Goal: Information Seeking & Learning: Compare options

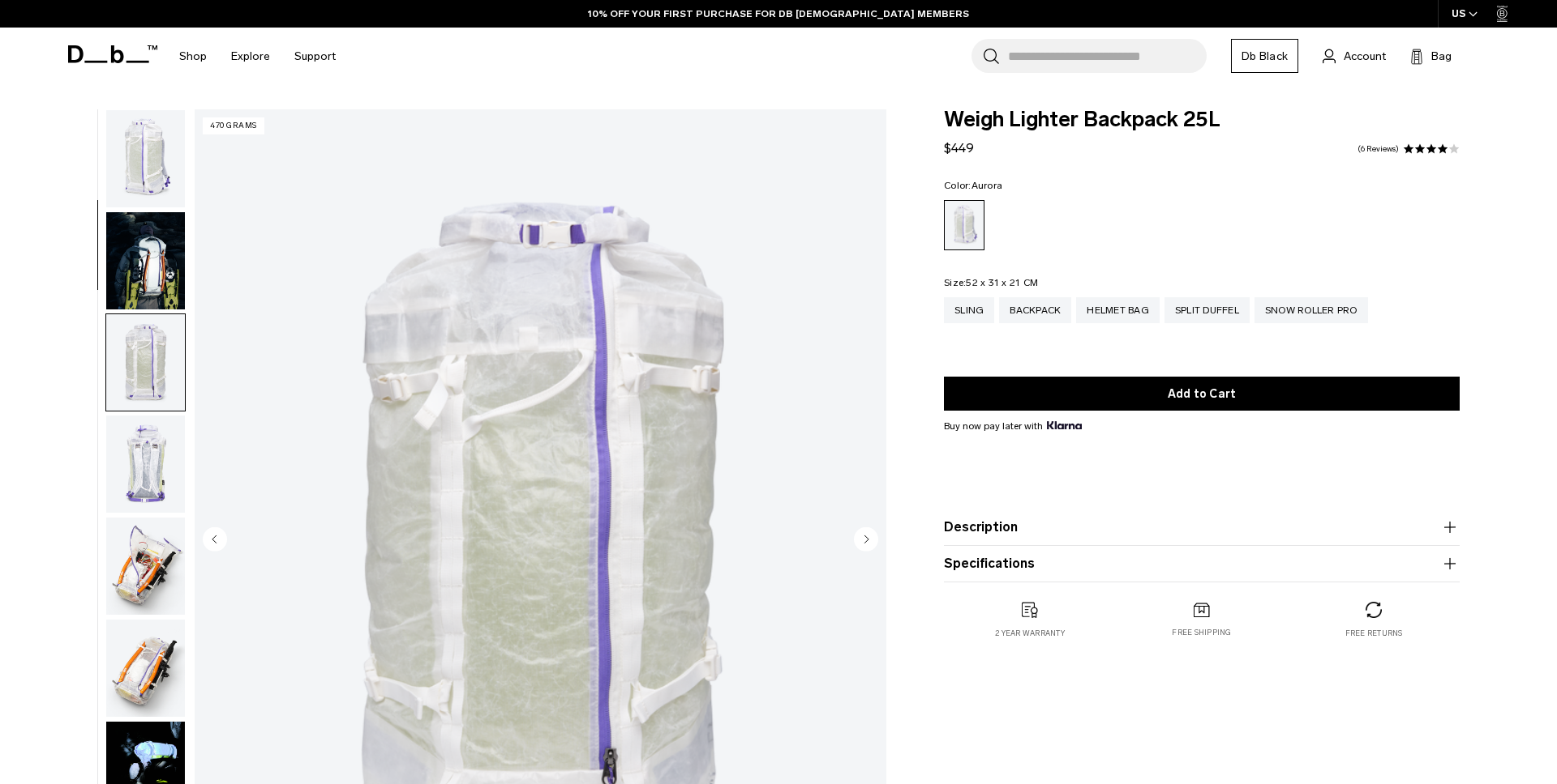
scroll to position [205, 0]
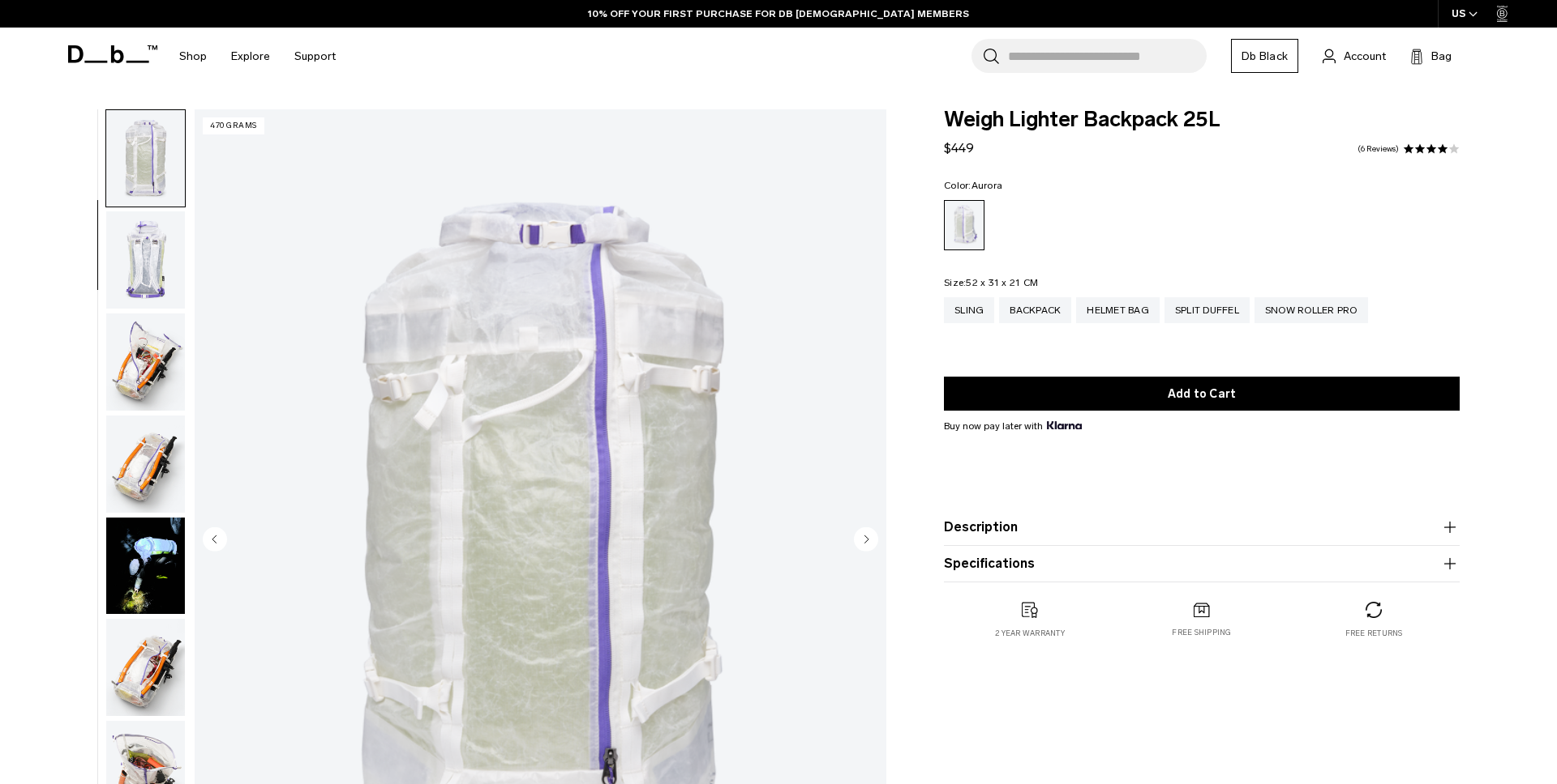
click at [147, 268] on img "button" at bounding box center [146, 260] width 79 height 97
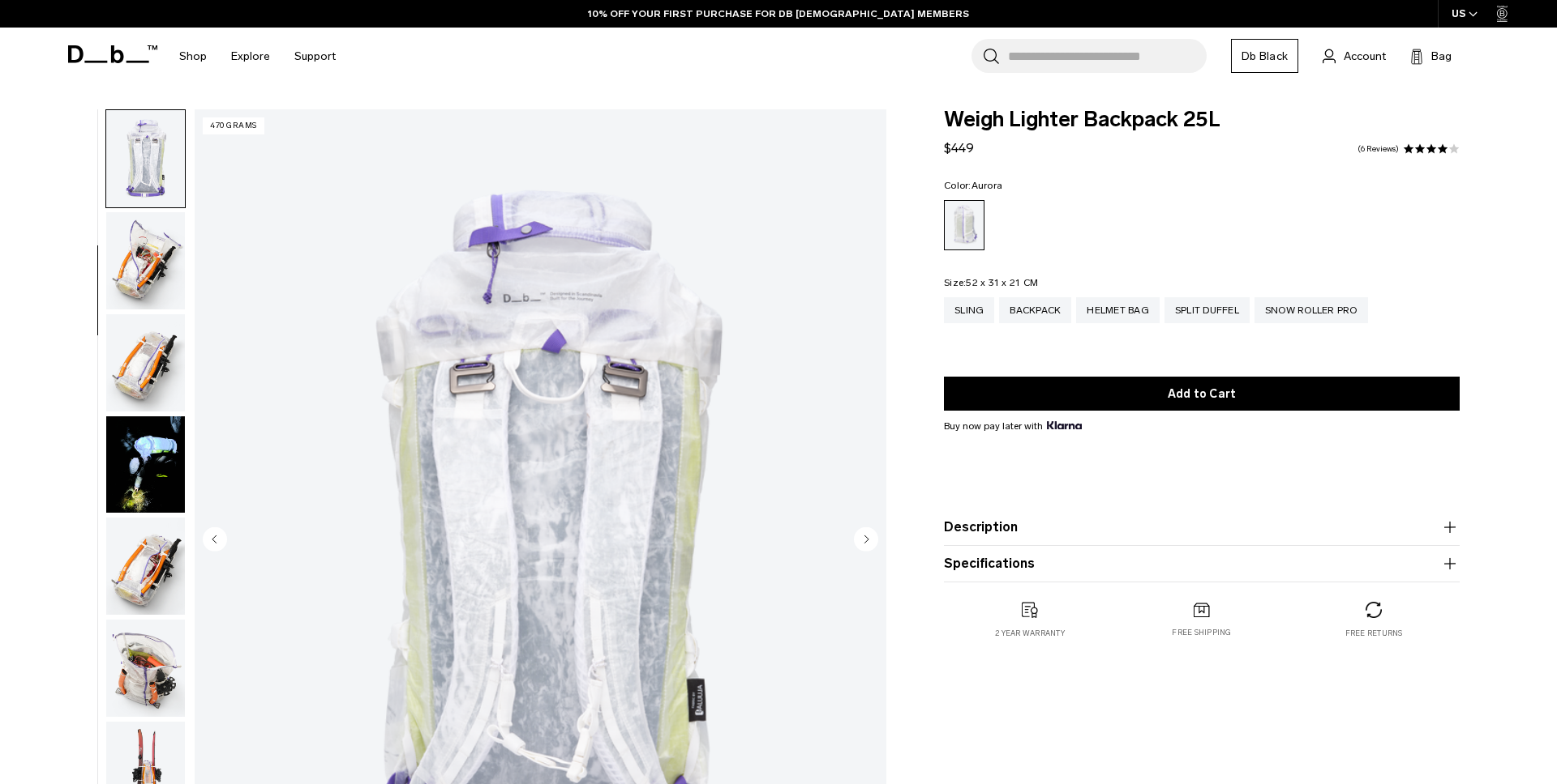
click at [147, 268] on img "button" at bounding box center [146, 261] width 79 height 97
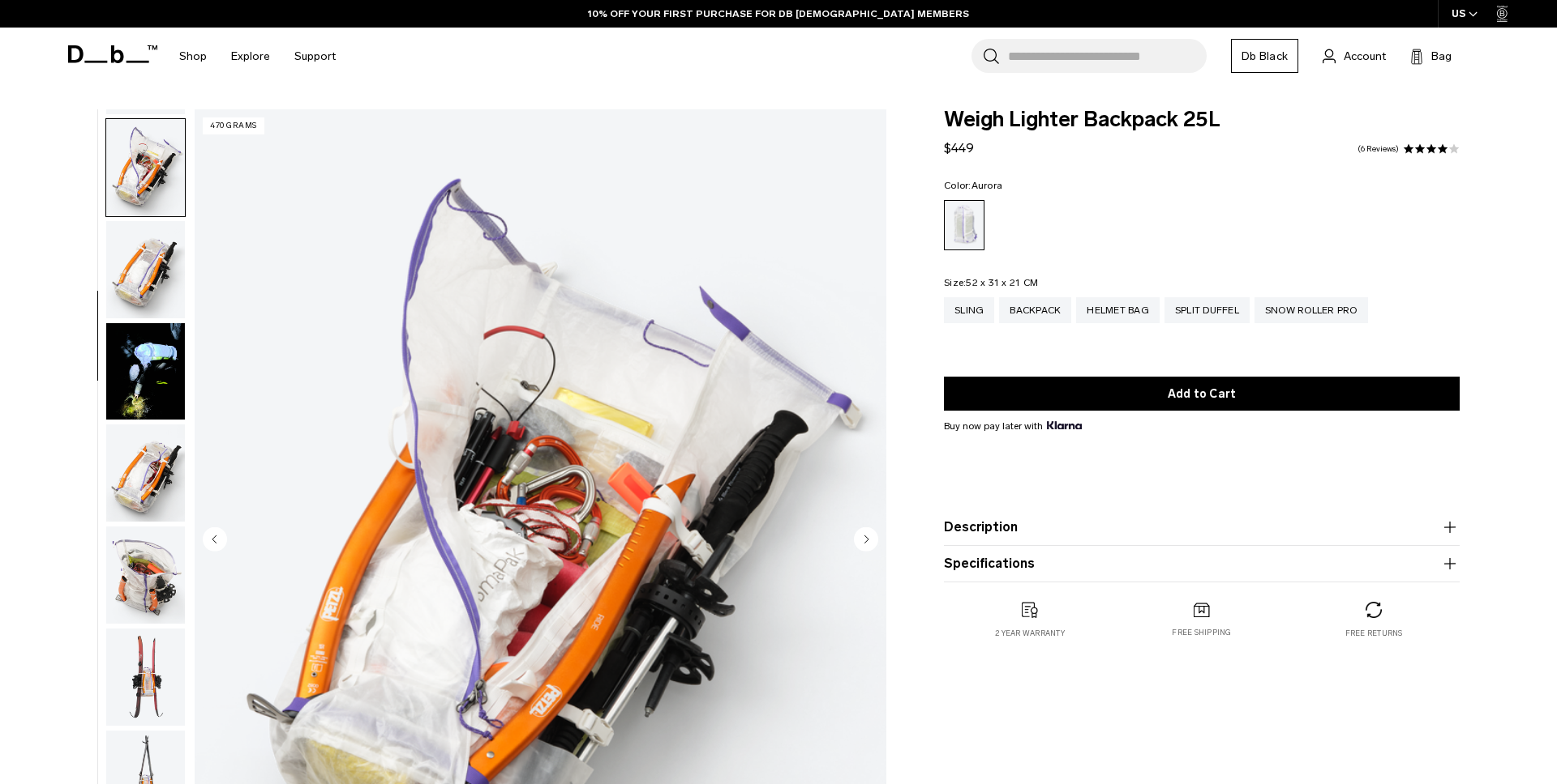
scroll to position [407, 0]
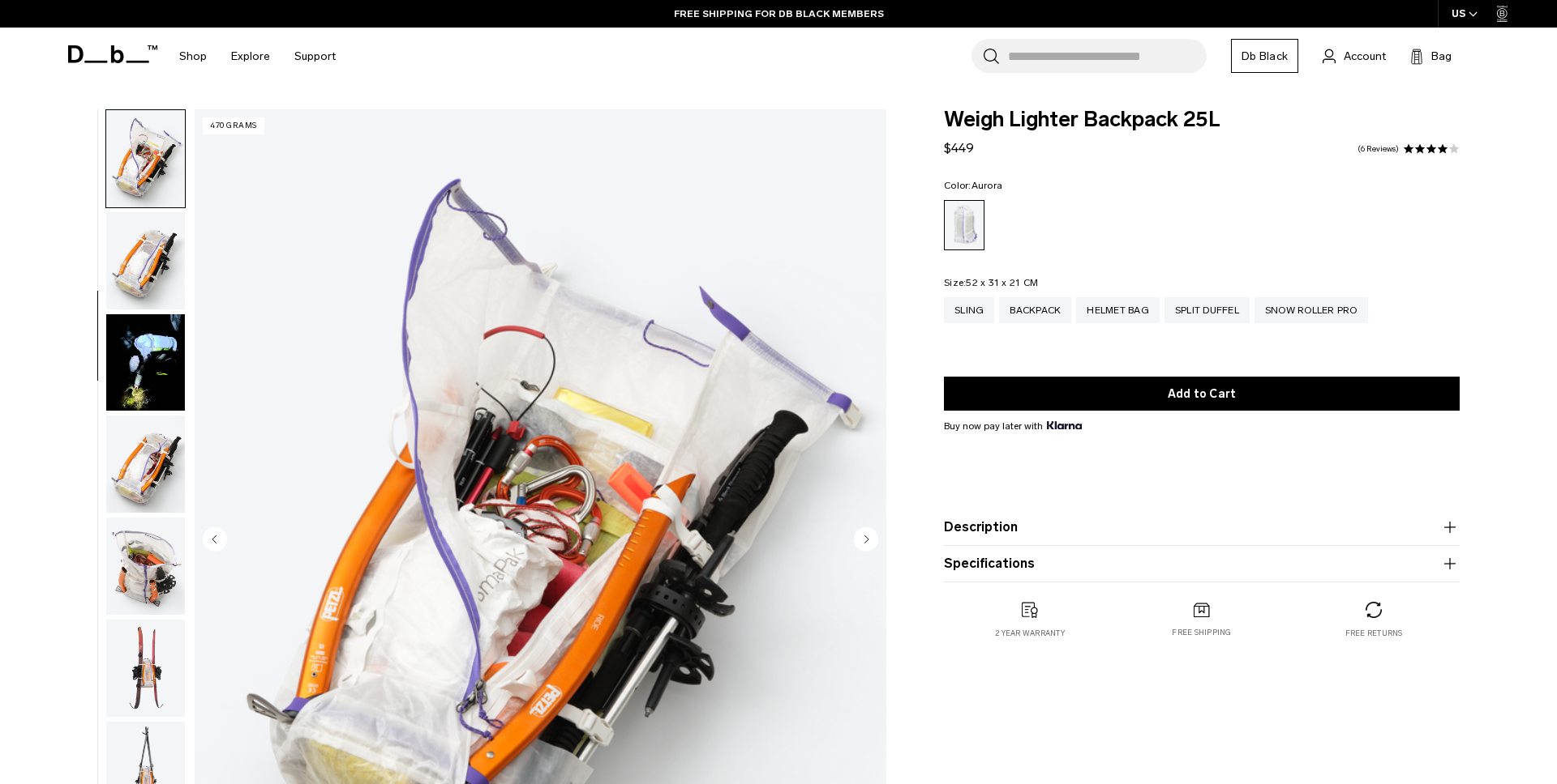
click at [147, 268] on img "button" at bounding box center [146, 261] width 79 height 97
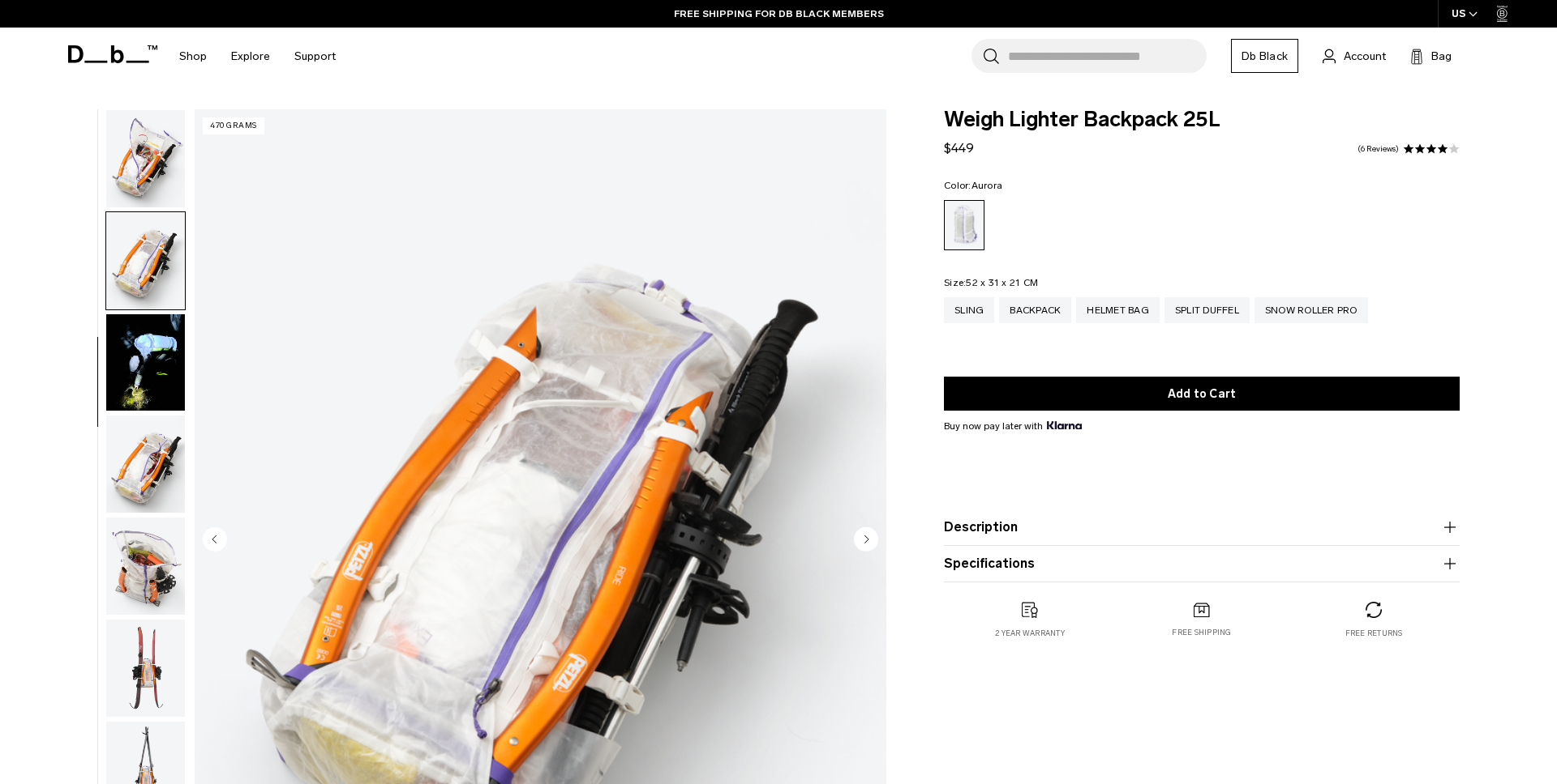
scroll to position [510, 0]
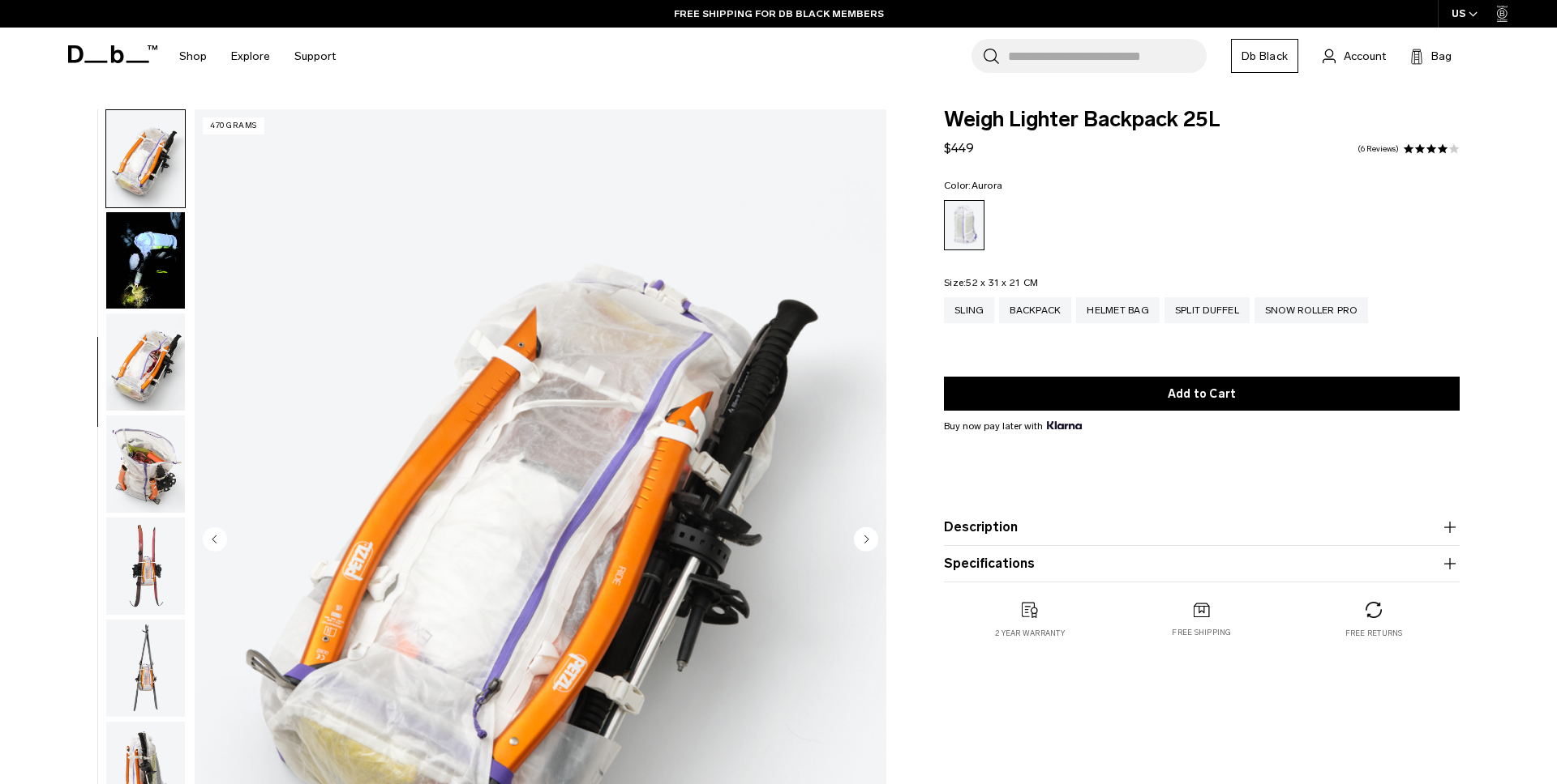
click at [147, 268] on img "button" at bounding box center [146, 261] width 79 height 97
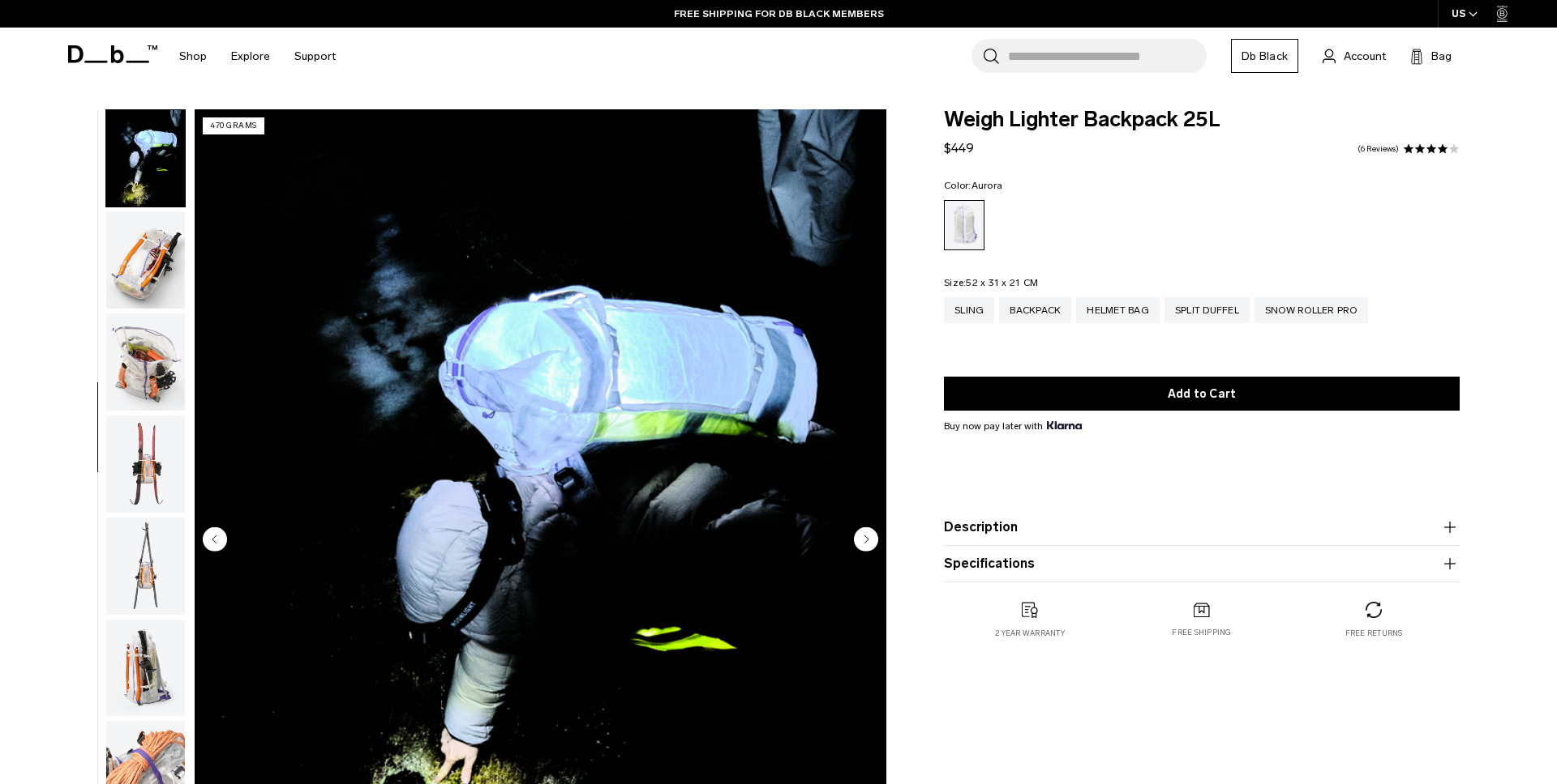
click at [147, 268] on img "button" at bounding box center [146, 260] width 79 height 97
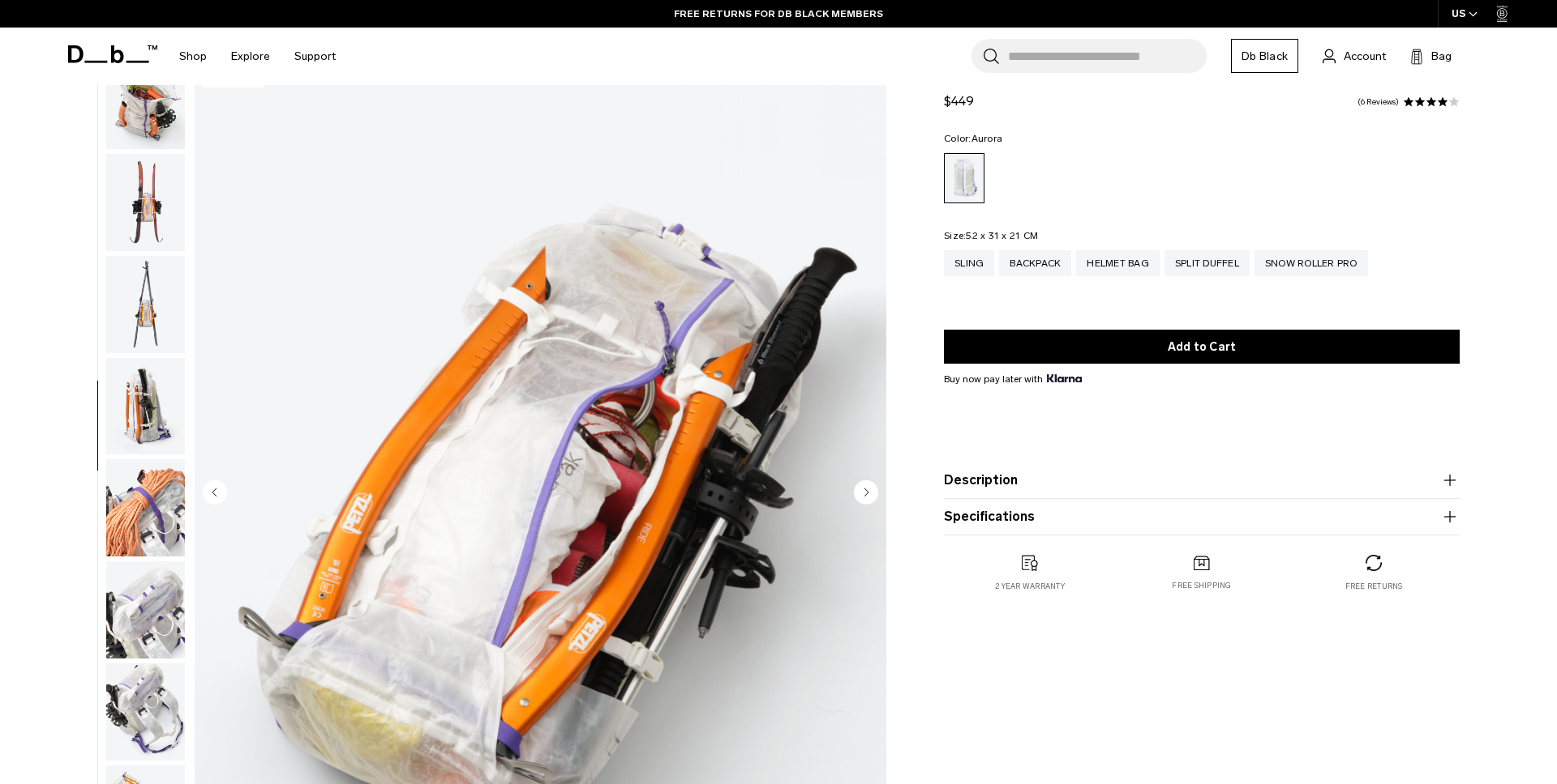
scroll to position [0, 0]
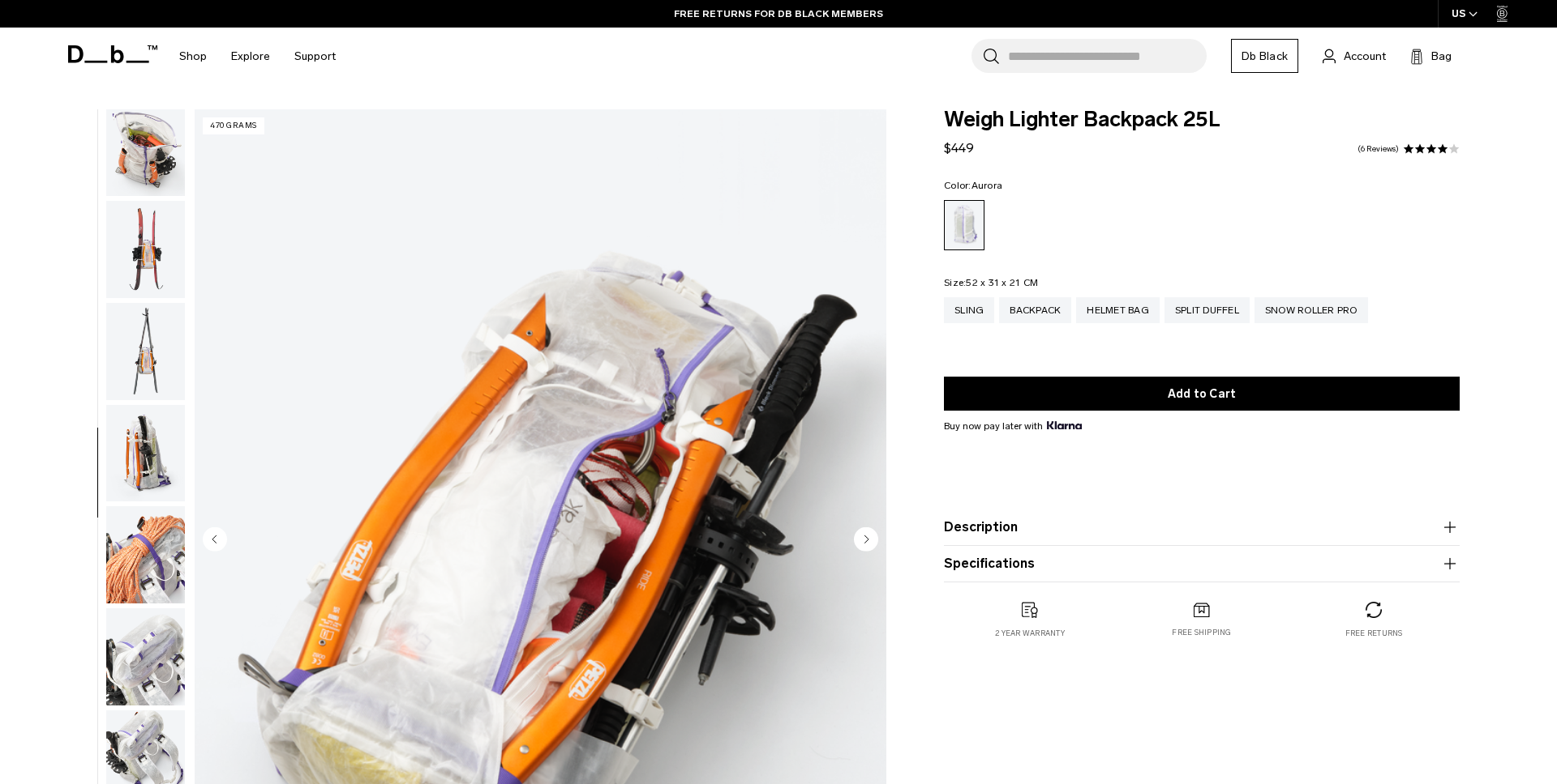
click at [142, 260] on img "button" at bounding box center [146, 249] width 79 height 97
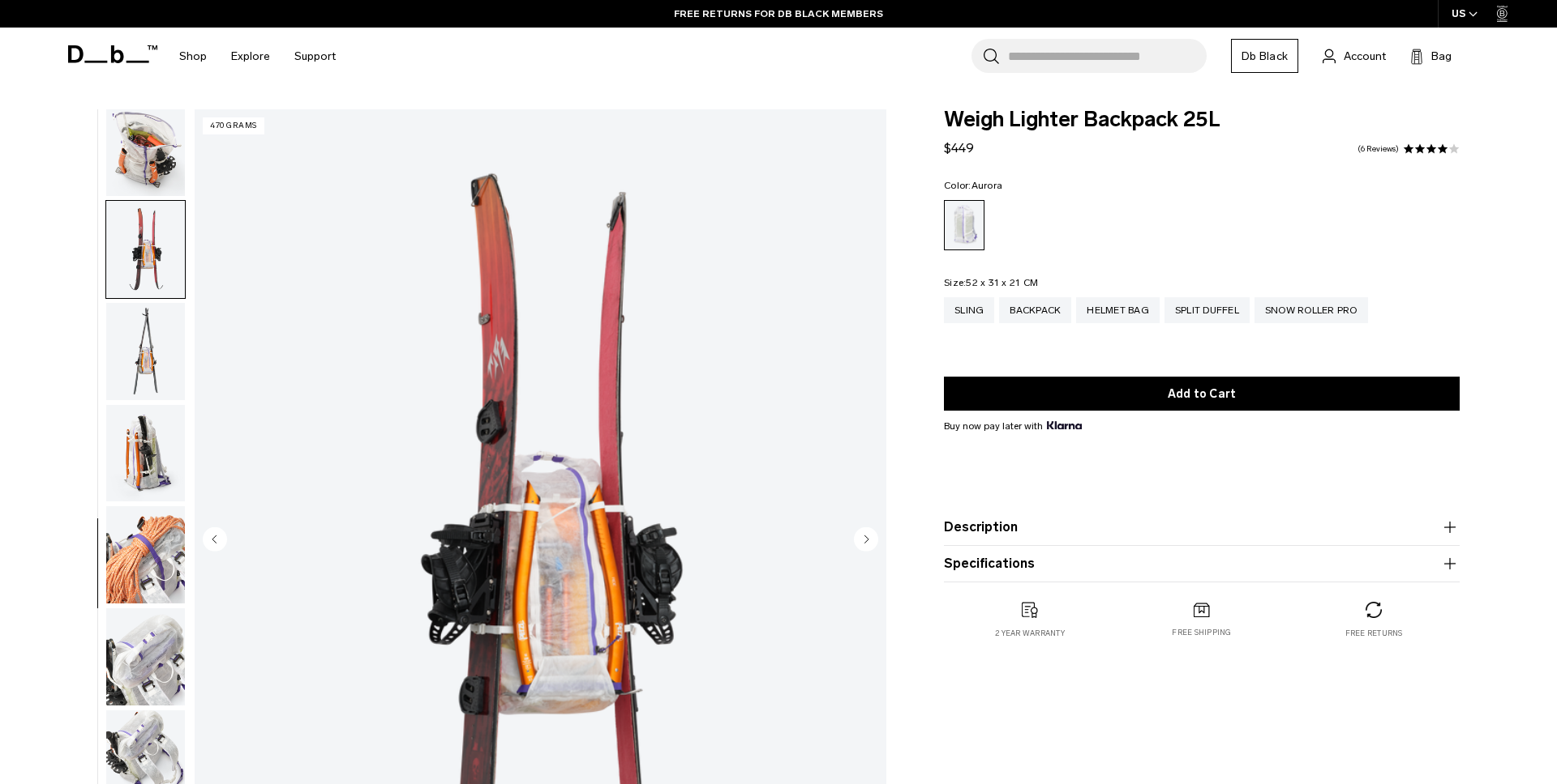
scroll to position [918, 0]
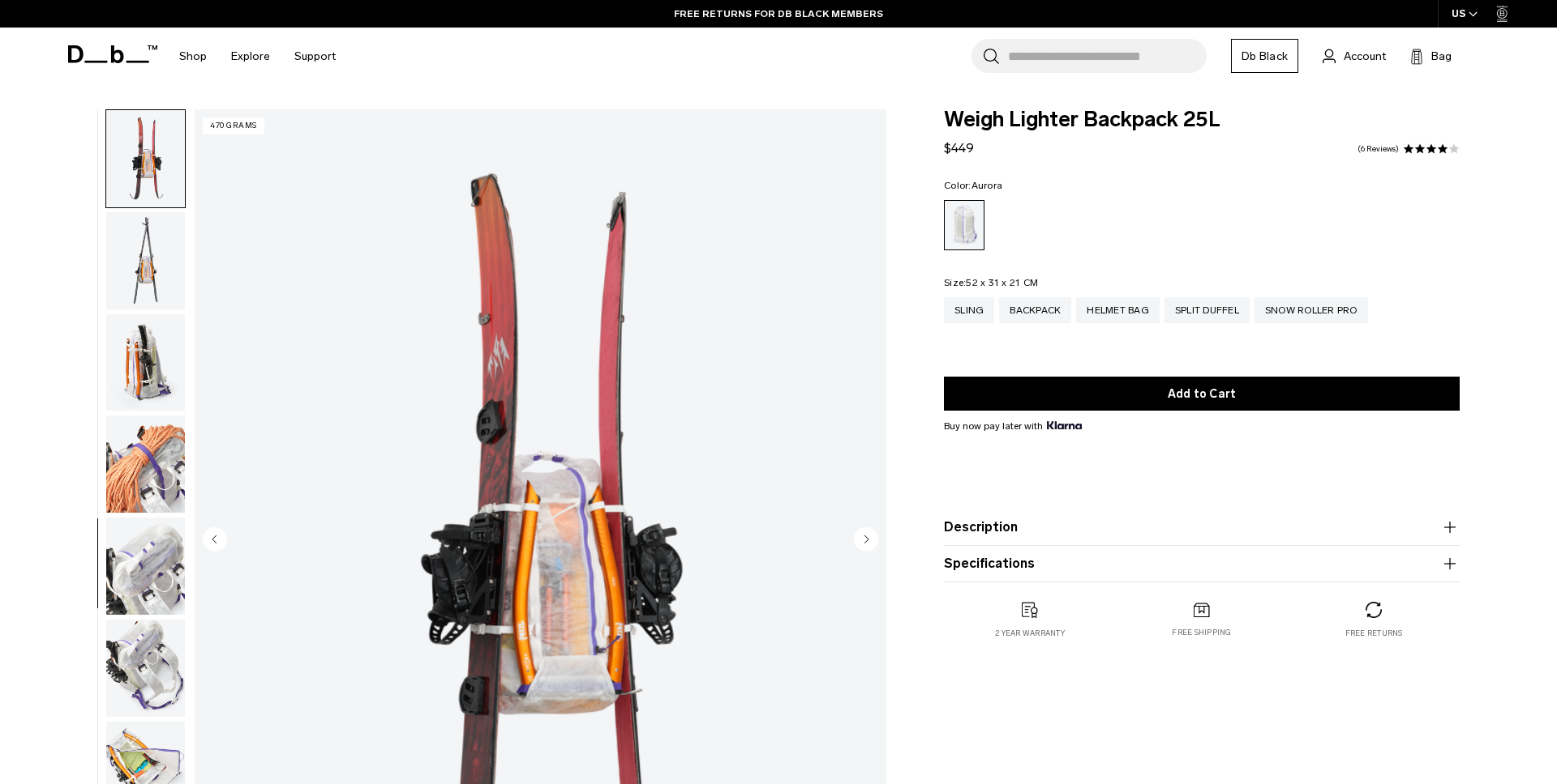
click at [141, 260] on img "button" at bounding box center [146, 261] width 79 height 97
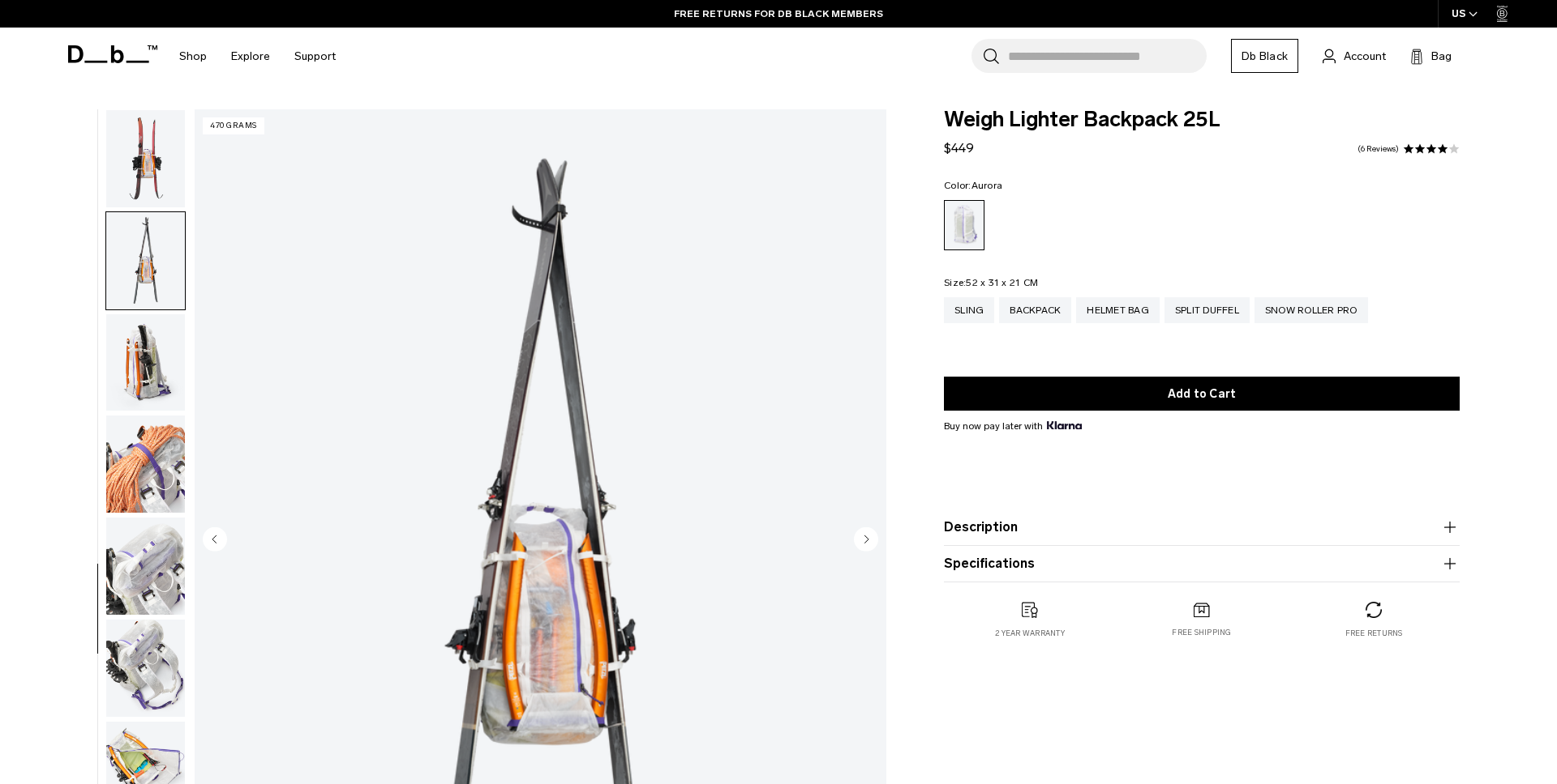
scroll to position [968, 0]
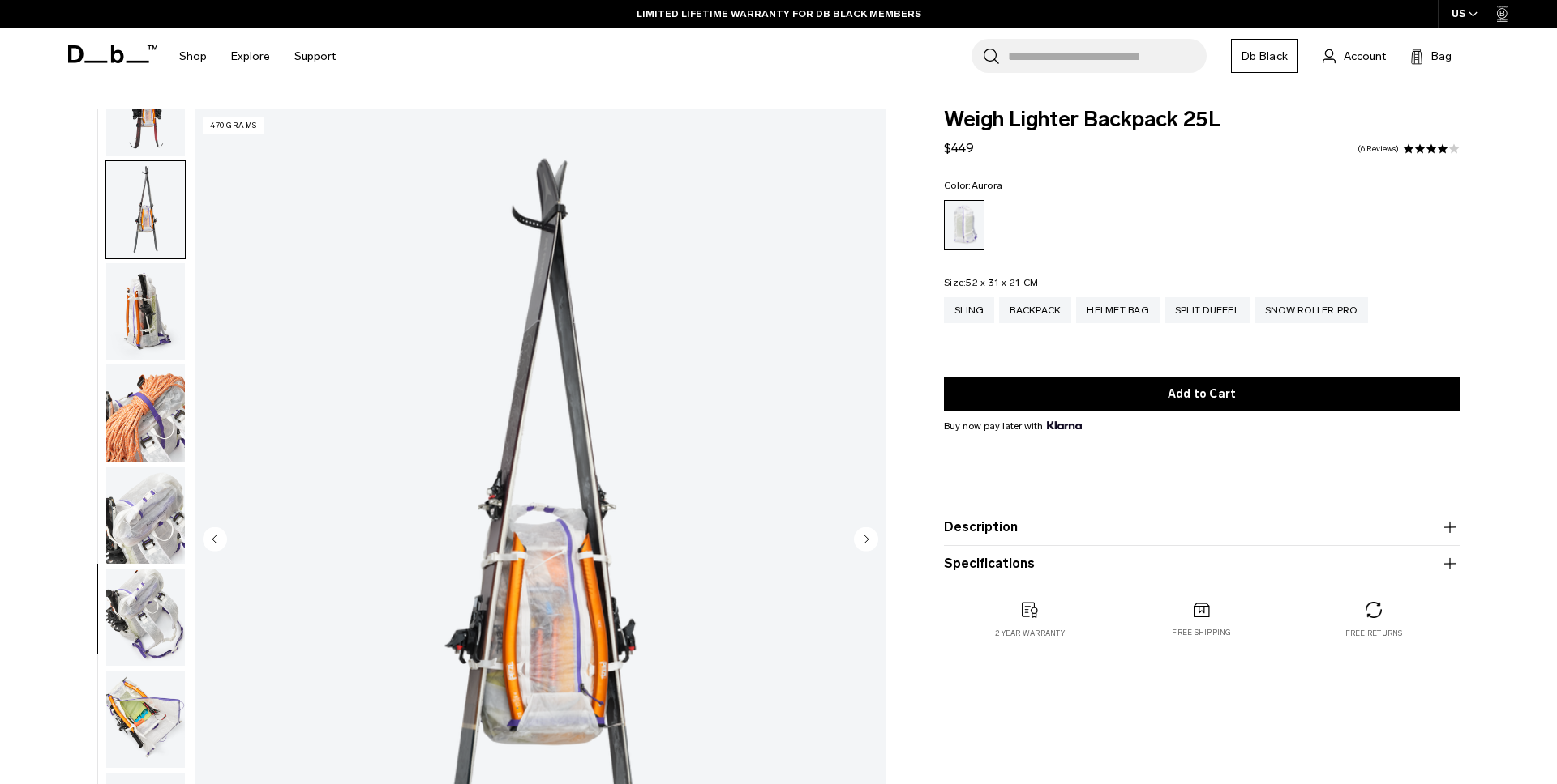
click at [141, 260] on ul at bounding box center [146, 540] width 81 height 863
click at [971, 308] on div "Sling" at bounding box center [968, 310] width 50 height 26
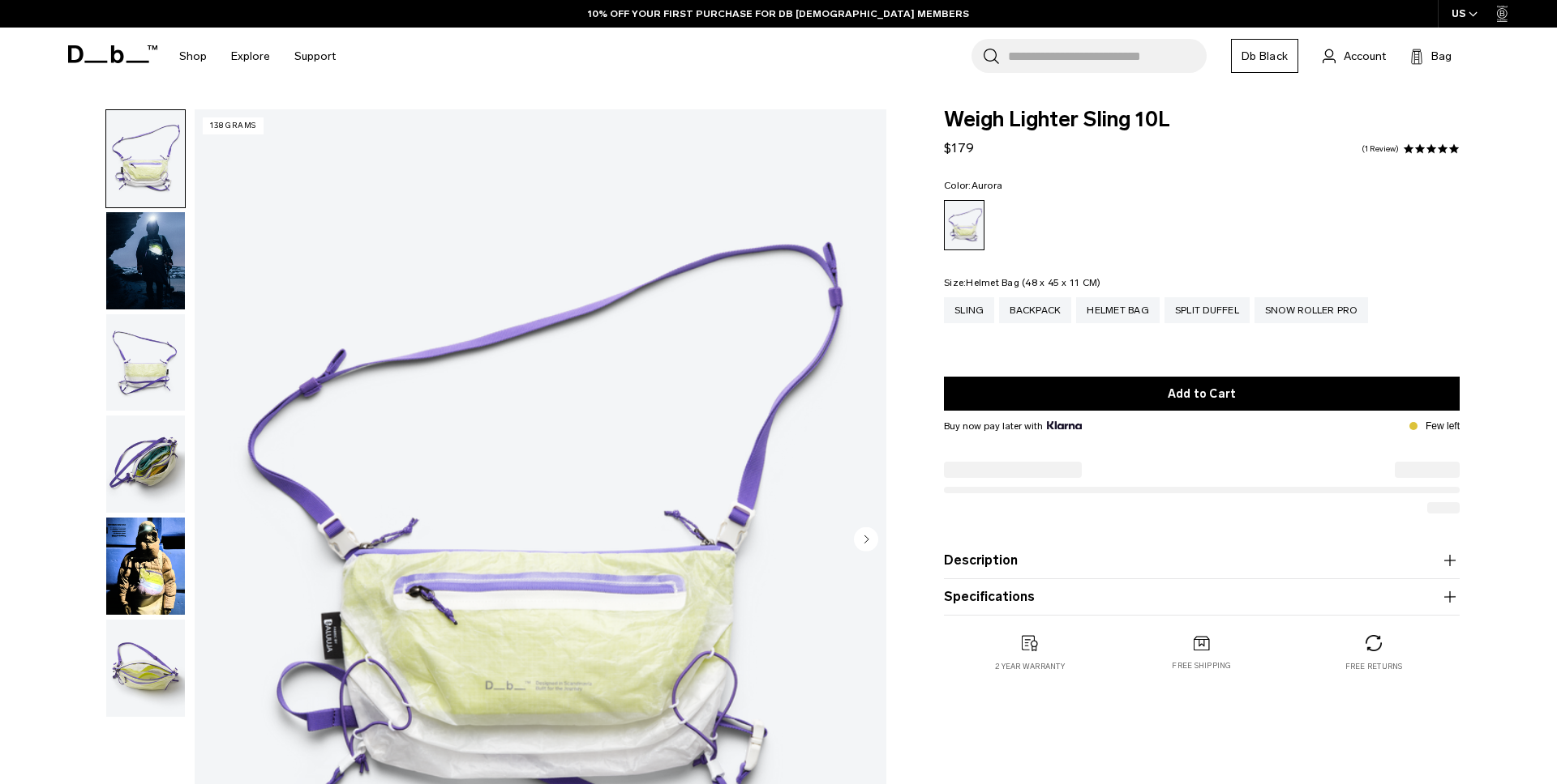
click at [1142, 313] on div "Helmet Bag" at bounding box center [1117, 310] width 84 height 26
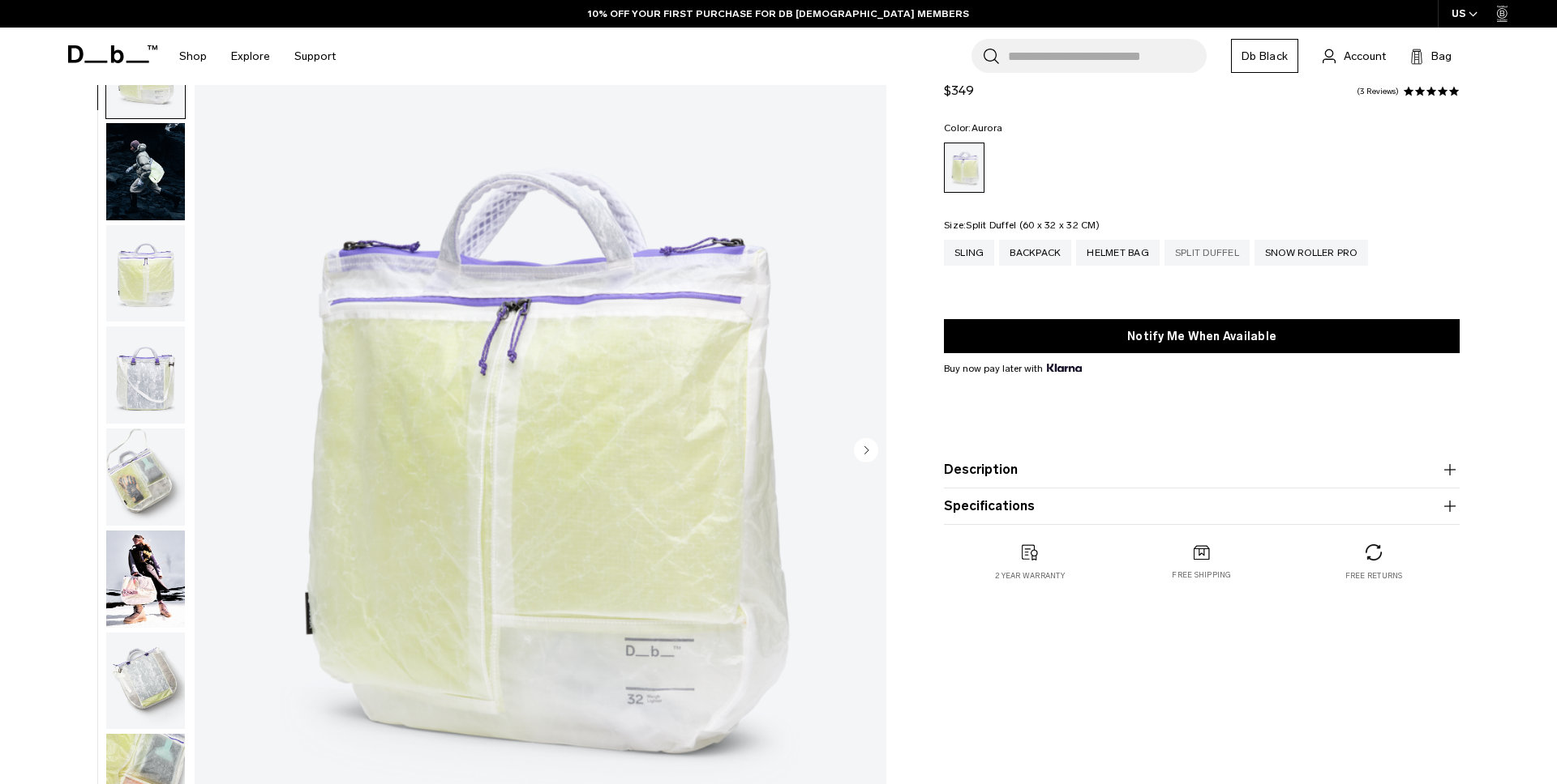
click at [1215, 255] on div "Split Duffel" at bounding box center [1207, 253] width 85 height 26
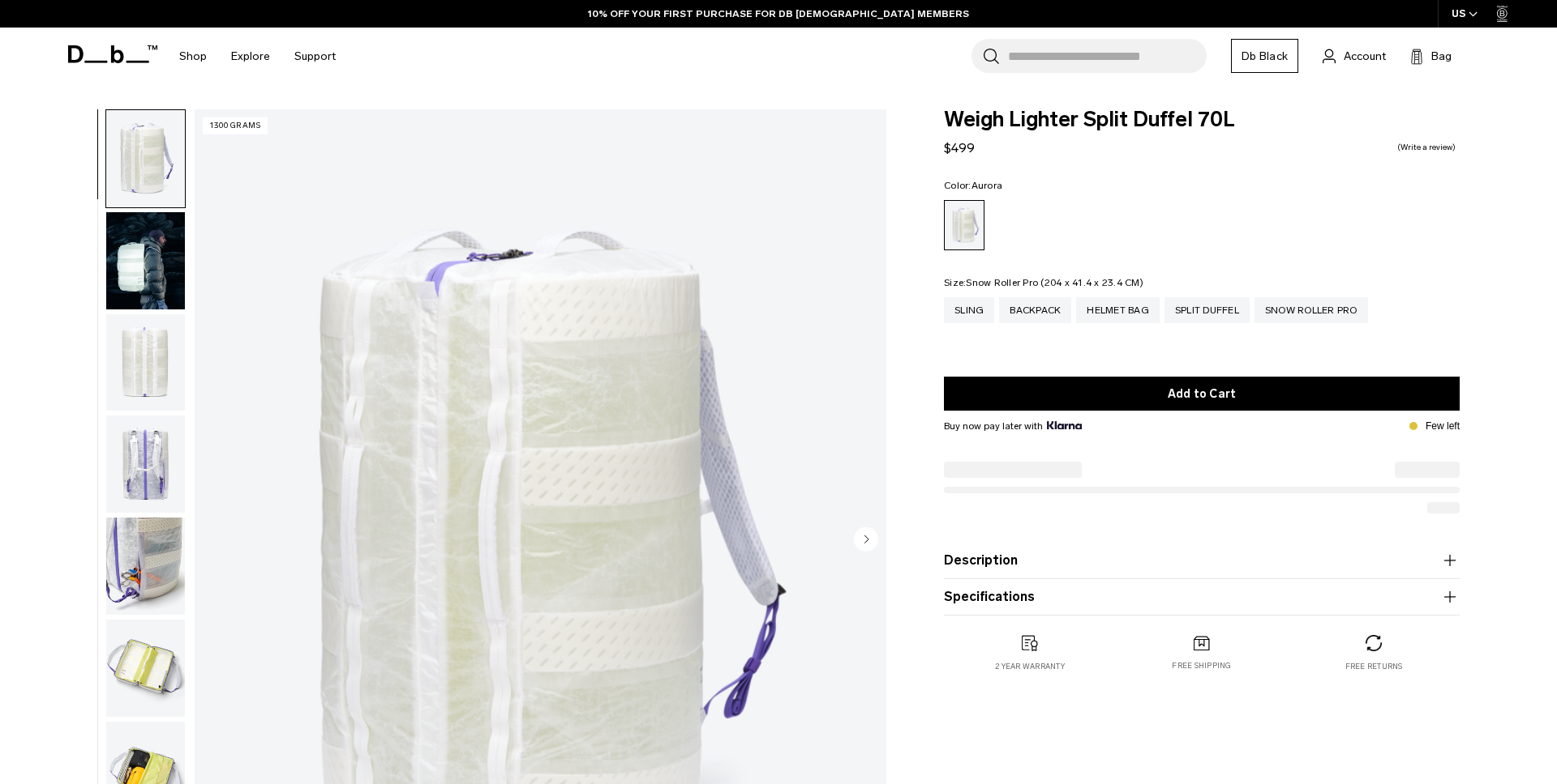
click at [1309, 311] on div "Snow Roller Pro" at bounding box center [1310, 310] width 113 height 26
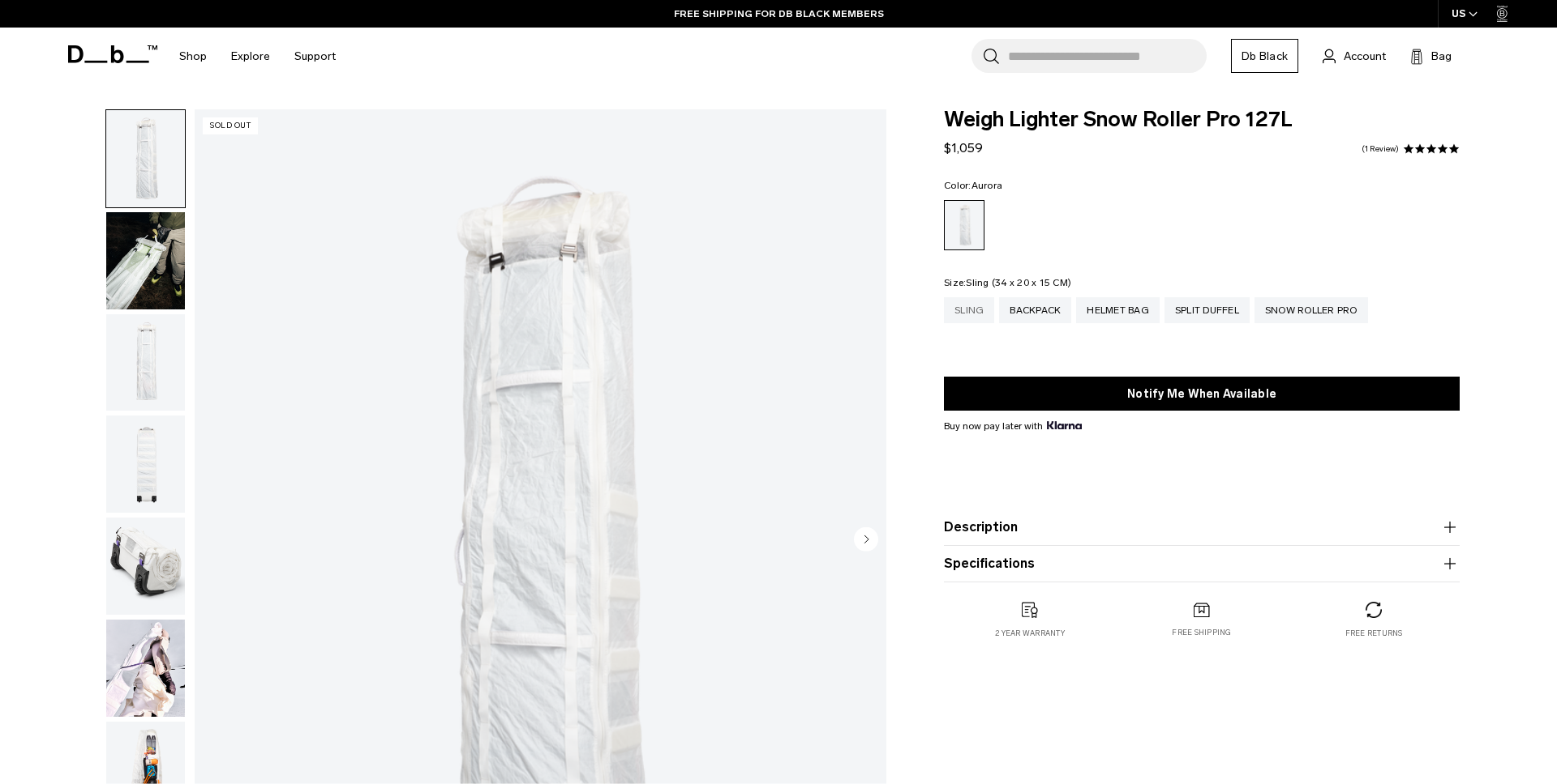
click at [967, 312] on div "Sling" at bounding box center [968, 310] width 50 height 26
